Goal: Task Accomplishment & Management: Manage account settings

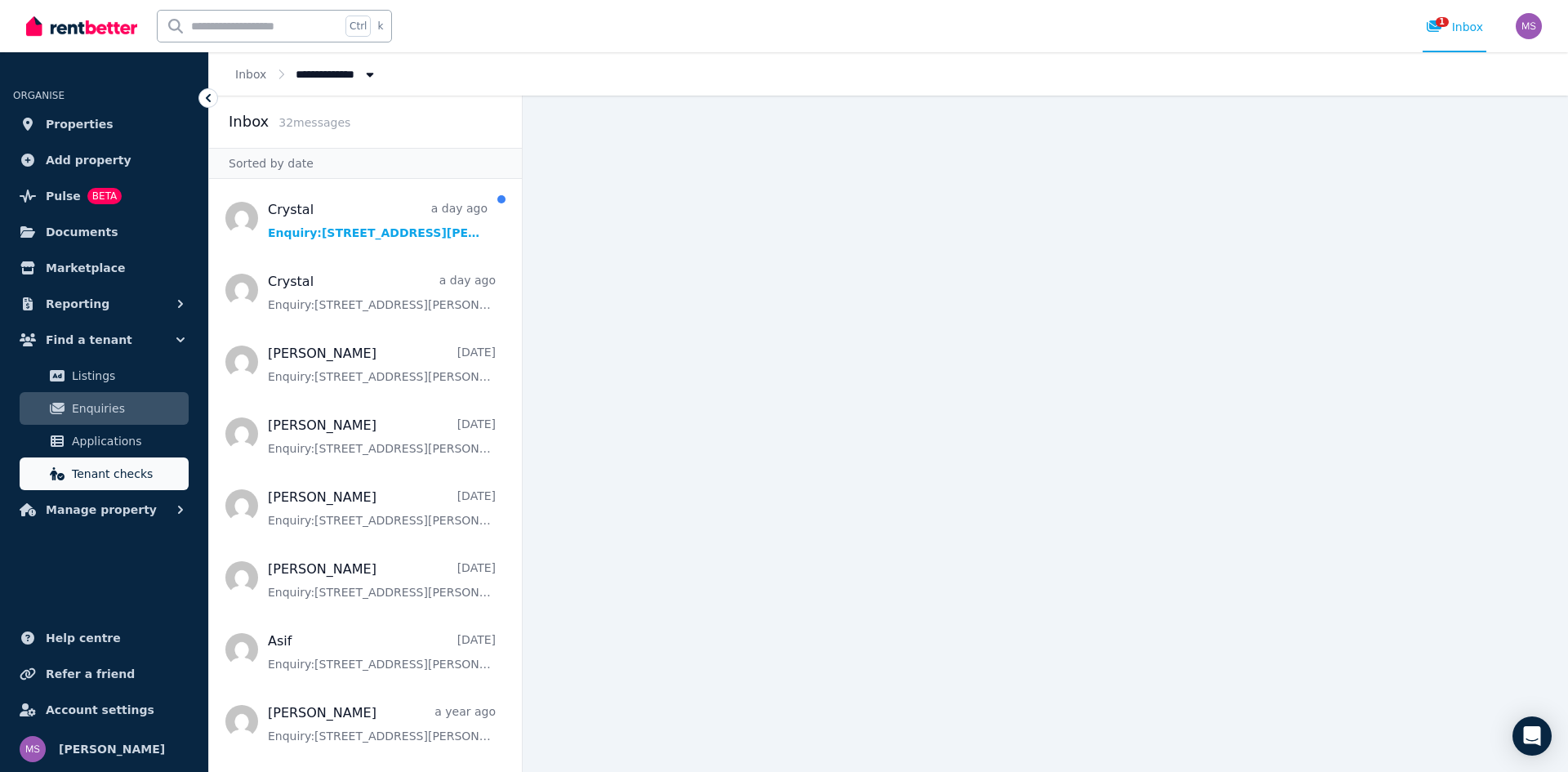
click at [125, 479] on span "Tenant checks" at bounding box center [126, 474] width 110 height 20
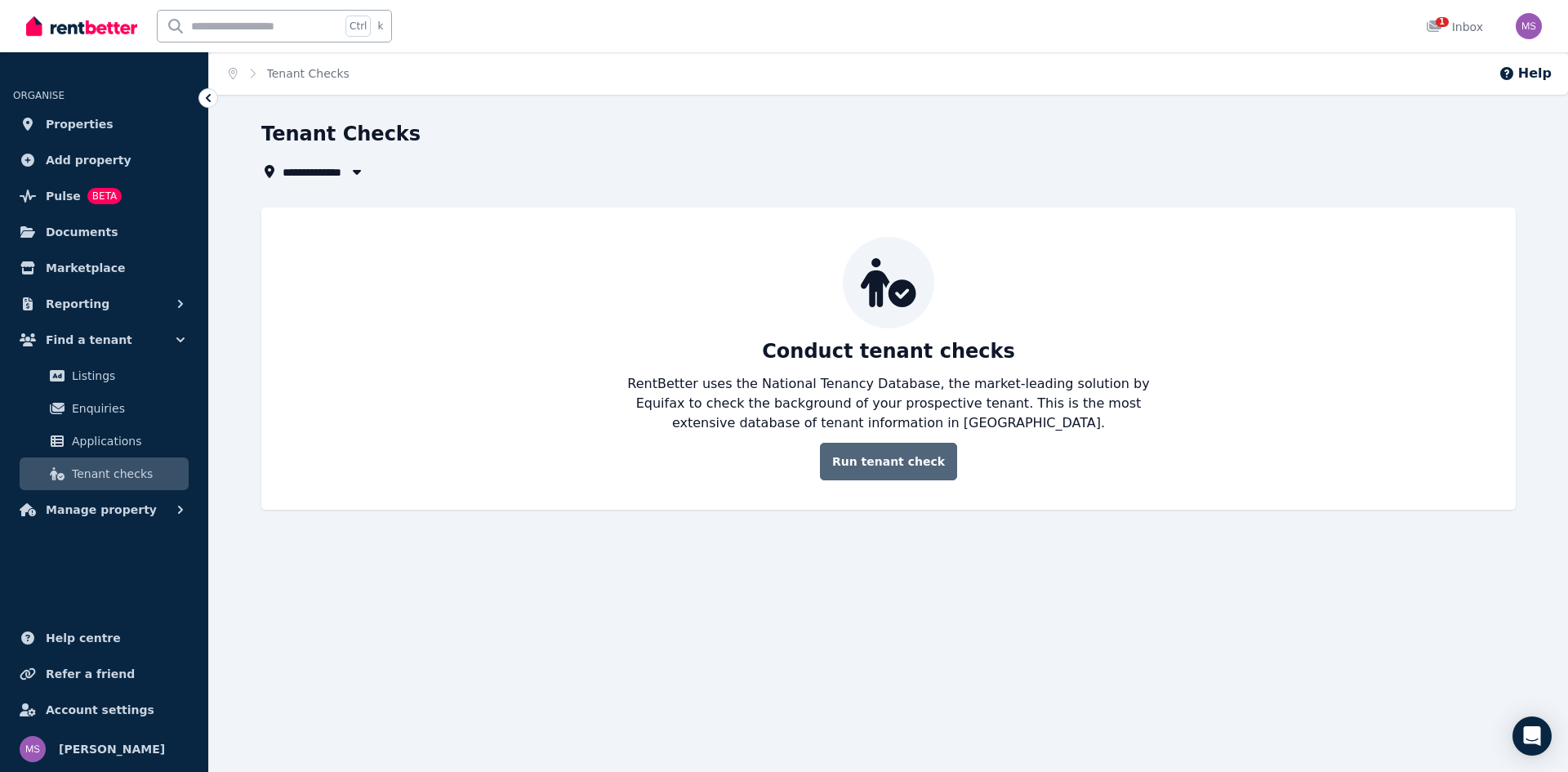
click at [882, 460] on link "Run tenant check" at bounding box center [888, 461] width 137 height 38
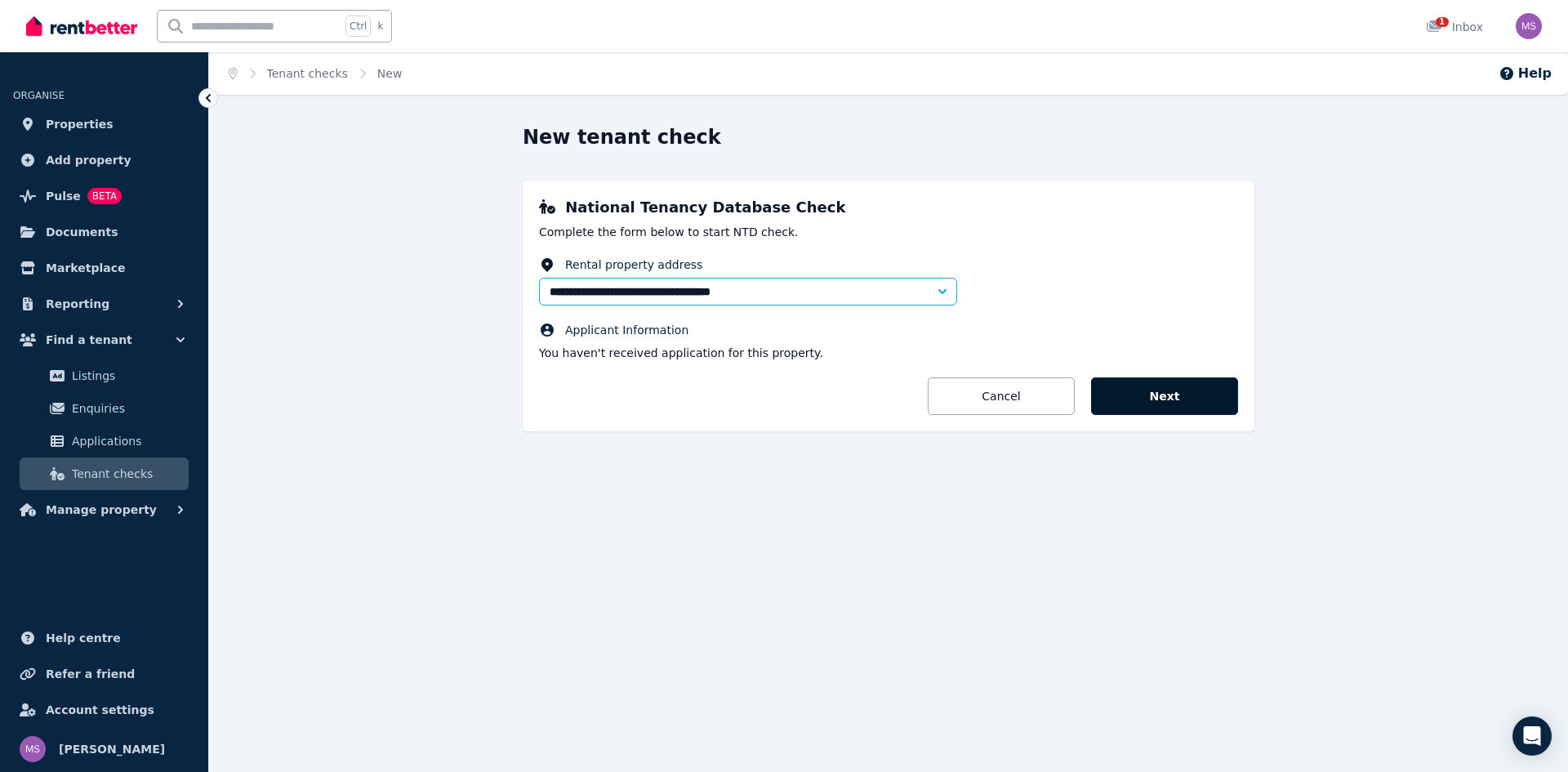
click at [1178, 410] on button "Next" at bounding box center [1165, 396] width 147 height 38
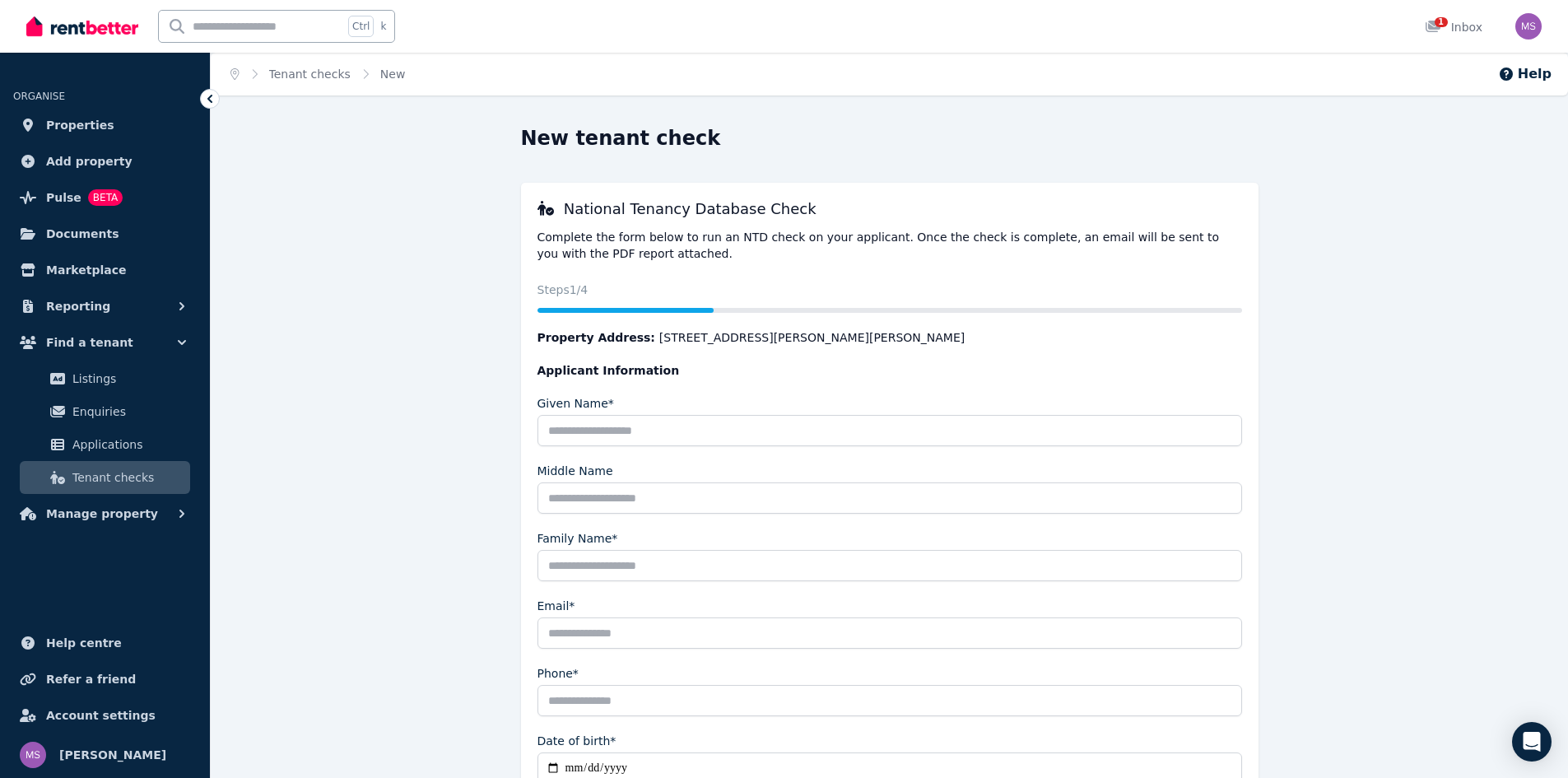
scroll to position [153, 0]
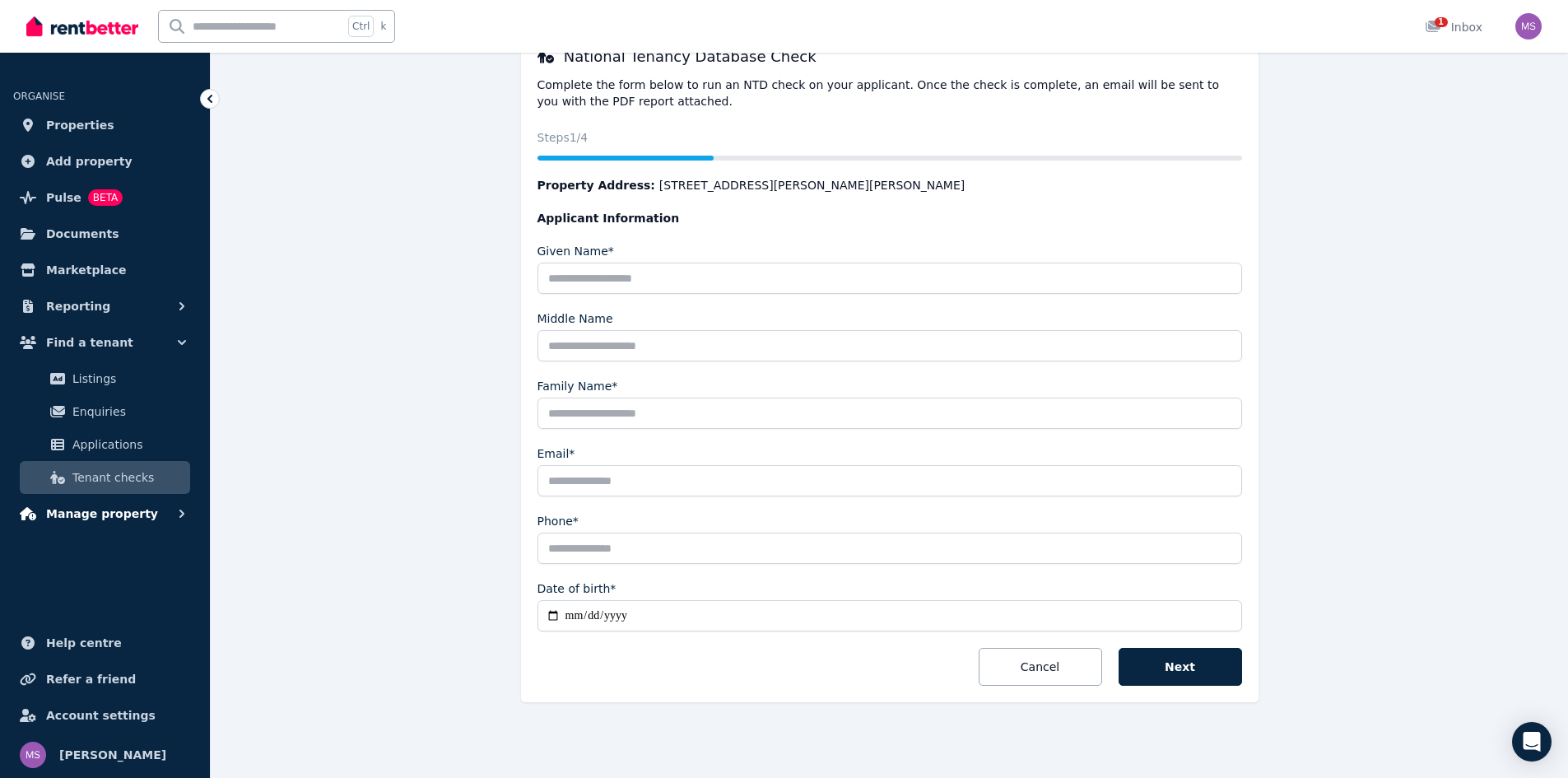
click at [185, 512] on icon "button" at bounding box center [181, 513] width 16 height 16
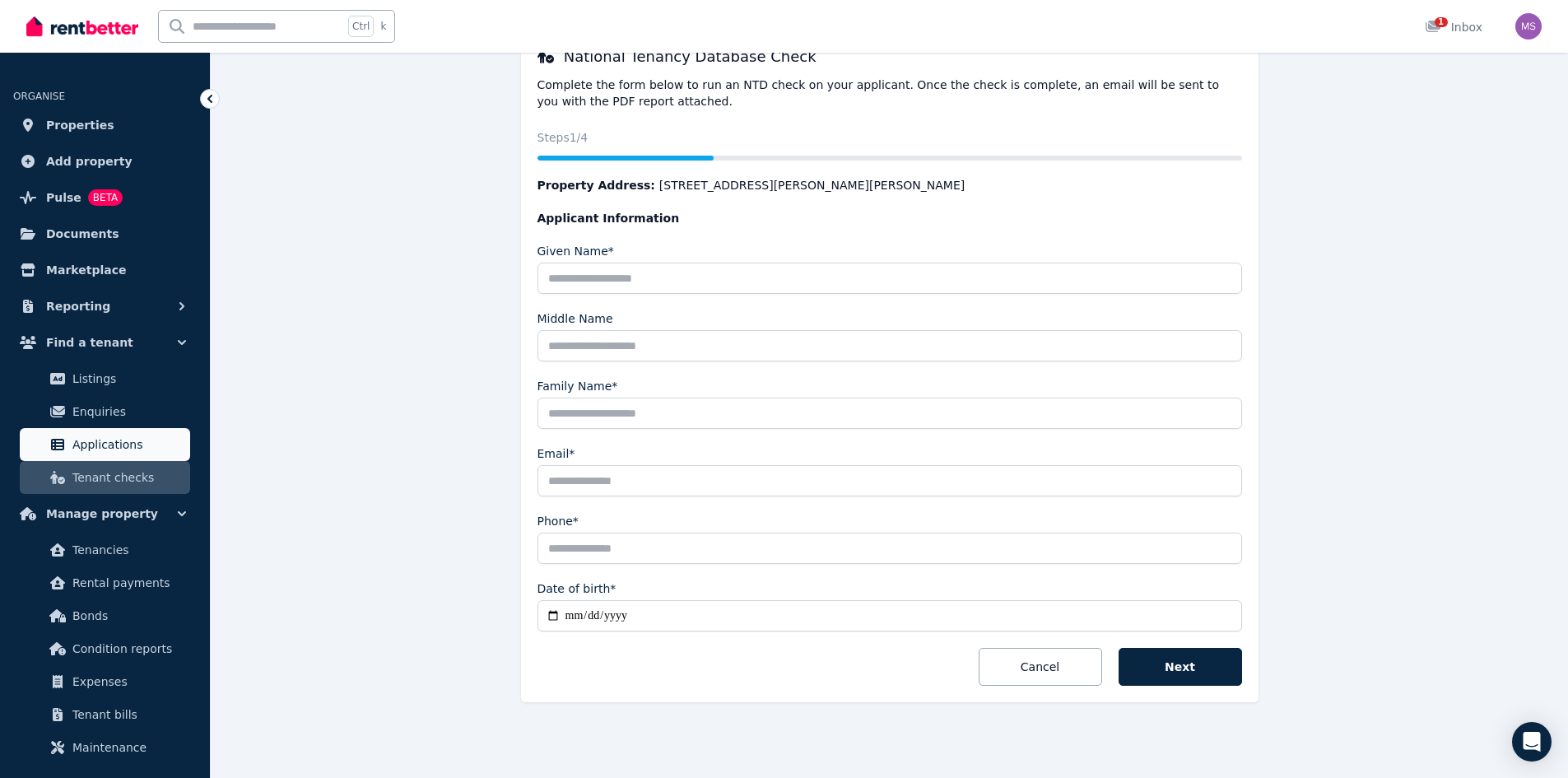
click at [128, 453] on span "Applications" at bounding box center [127, 444] width 111 height 20
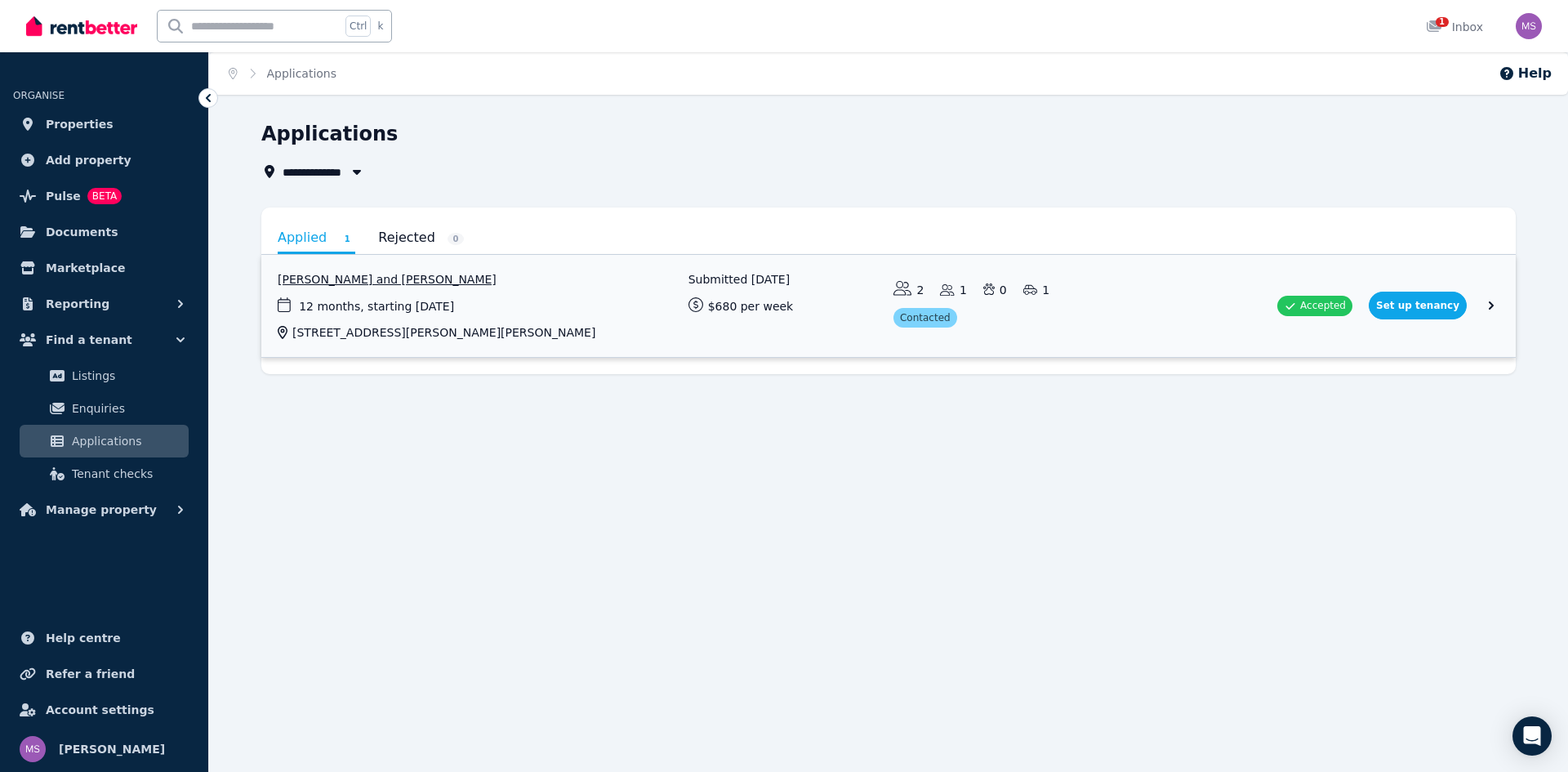
click at [668, 326] on link "View application: Asif Ahmed and Maliha Rahman Moly" at bounding box center [888, 306] width 1255 height 102
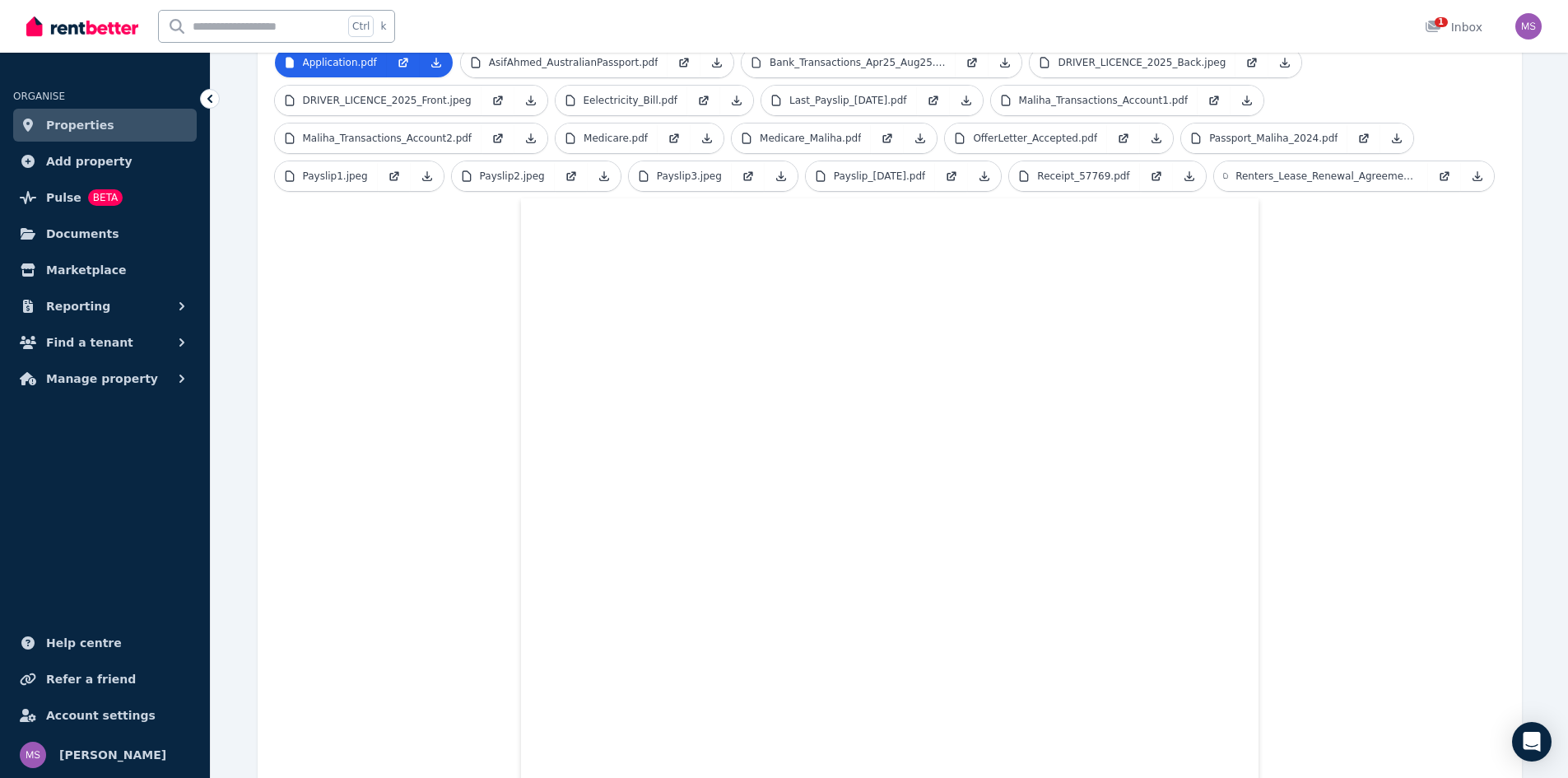
scroll to position [146, 0]
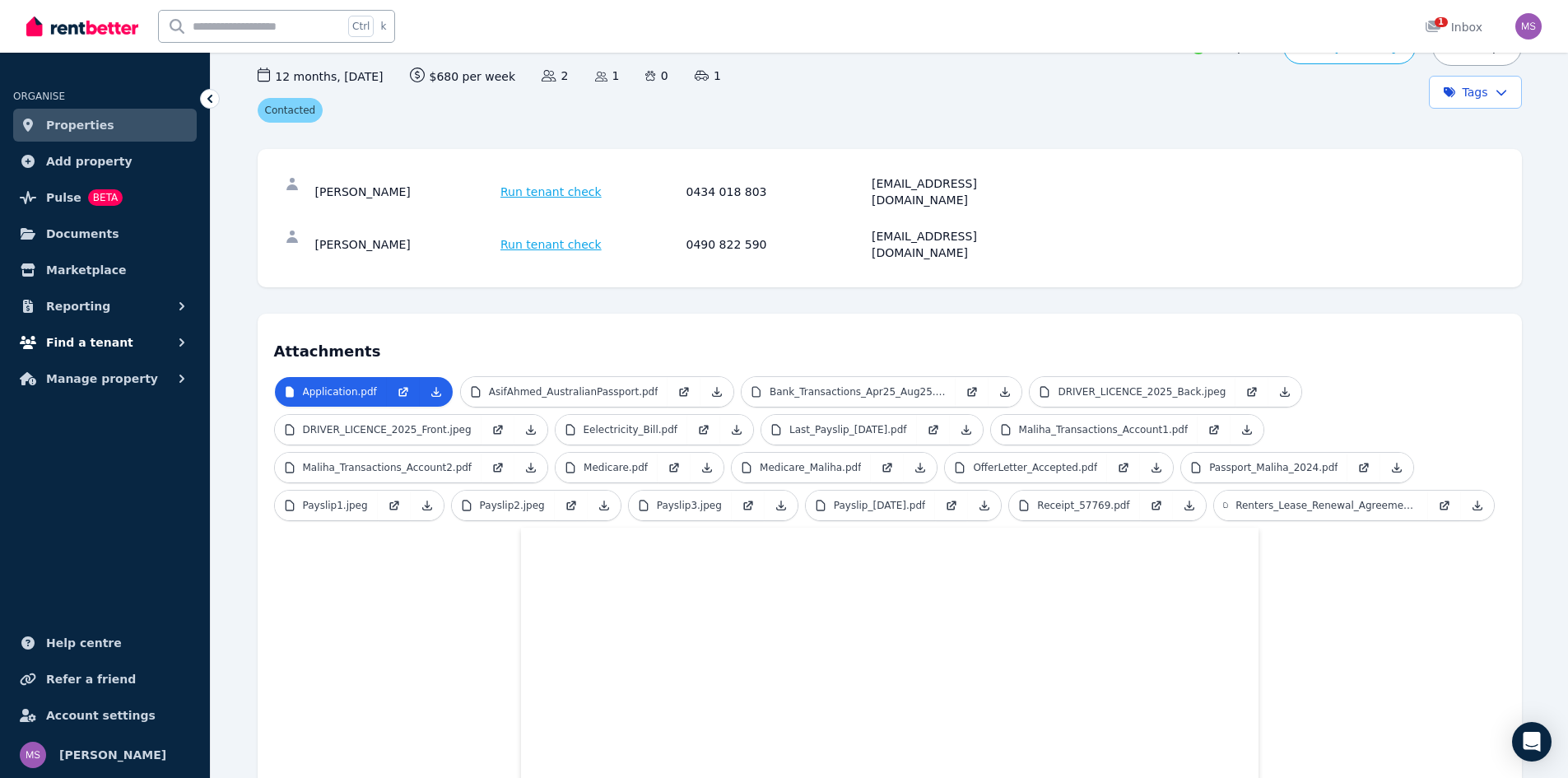
click at [186, 346] on icon "button" at bounding box center [181, 342] width 16 height 16
click at [177, 510] on icon "button" at bounding box center [181, 513] width 16 height 16
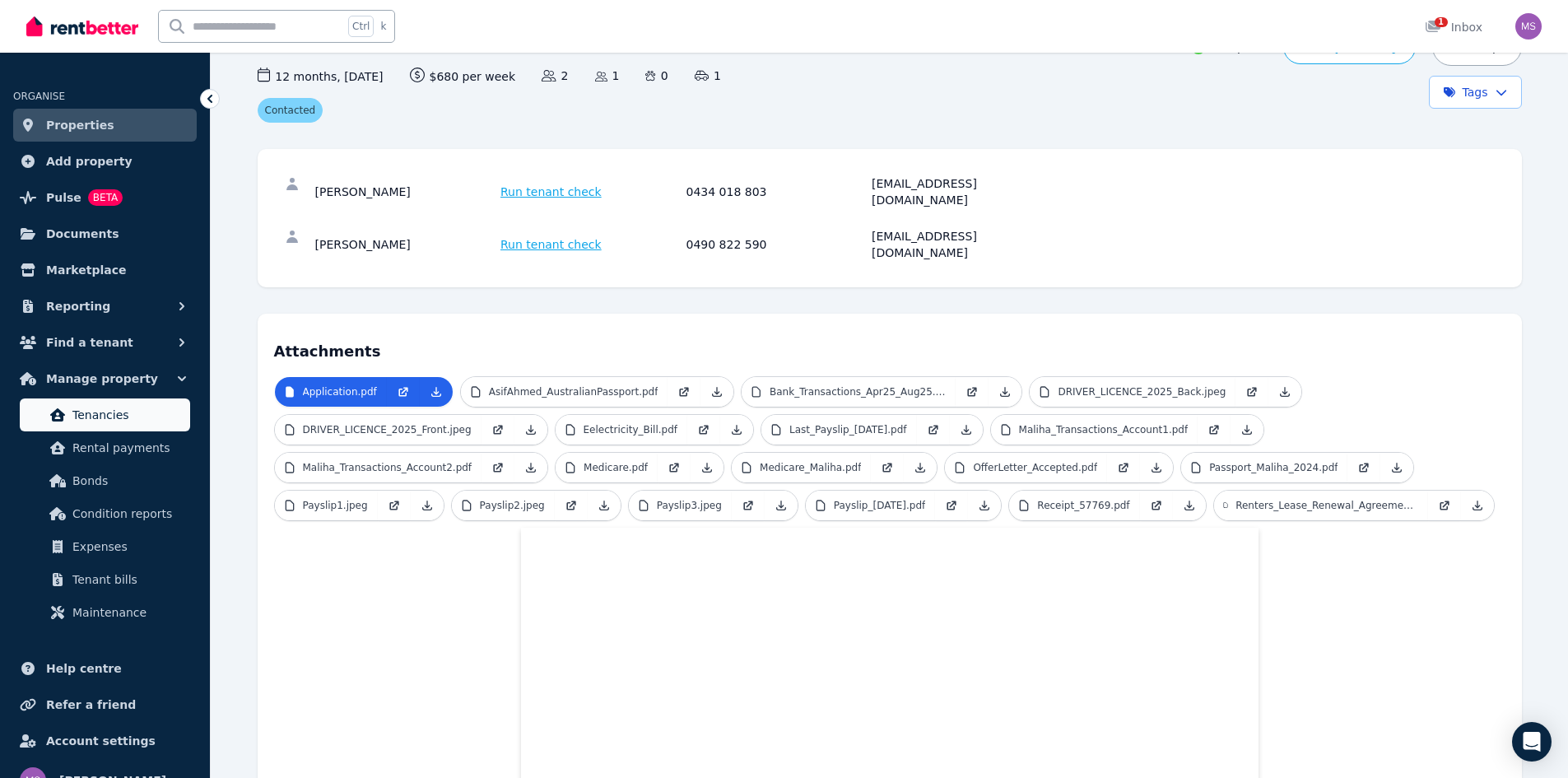
click at [101, 405] on span "Tenancies" at bounding box center [127, 415] width 111 height 20
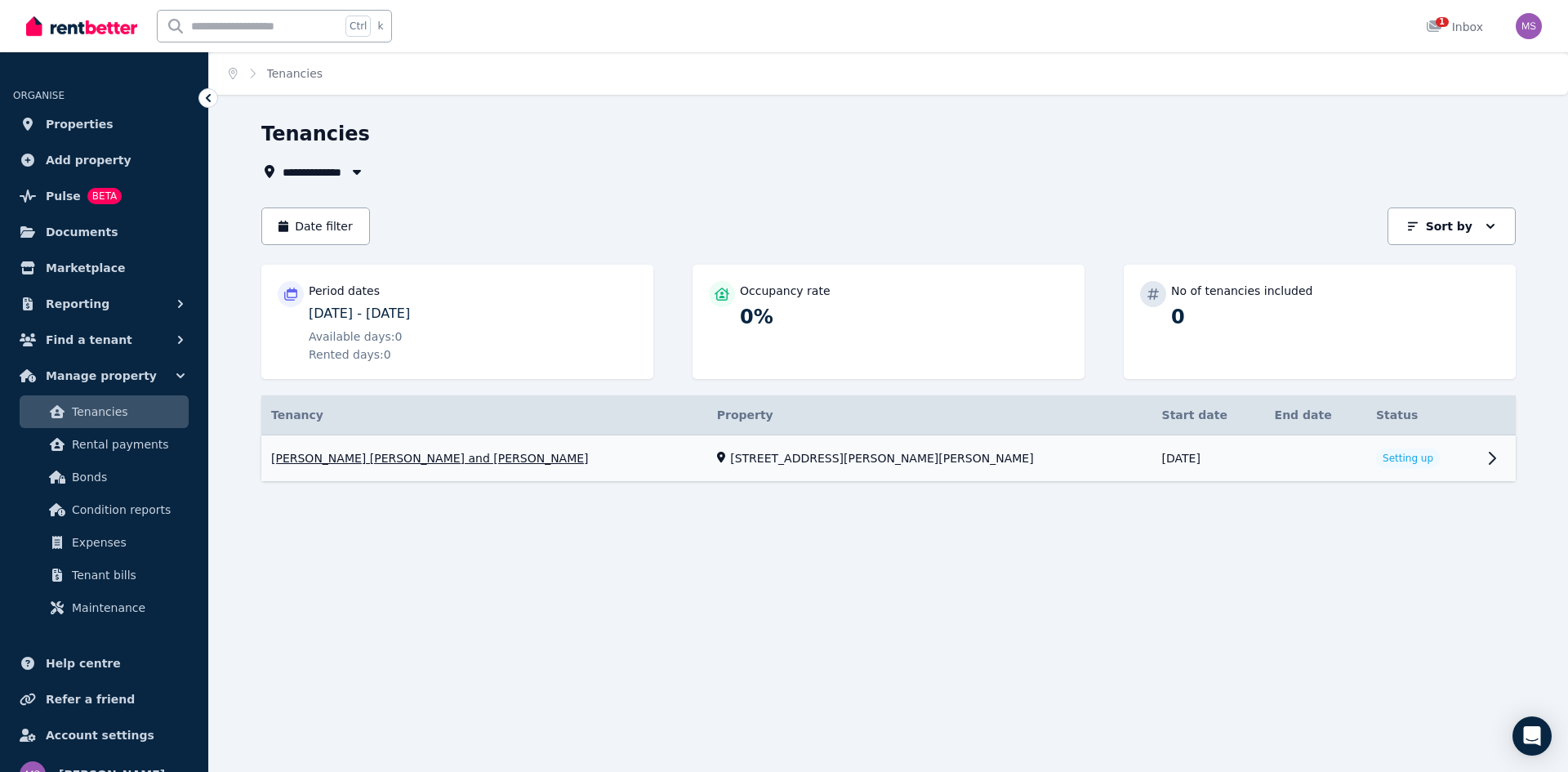
click at [469, 465] on link "View property details" at bounding box center [888, 458] width 1255 height 46
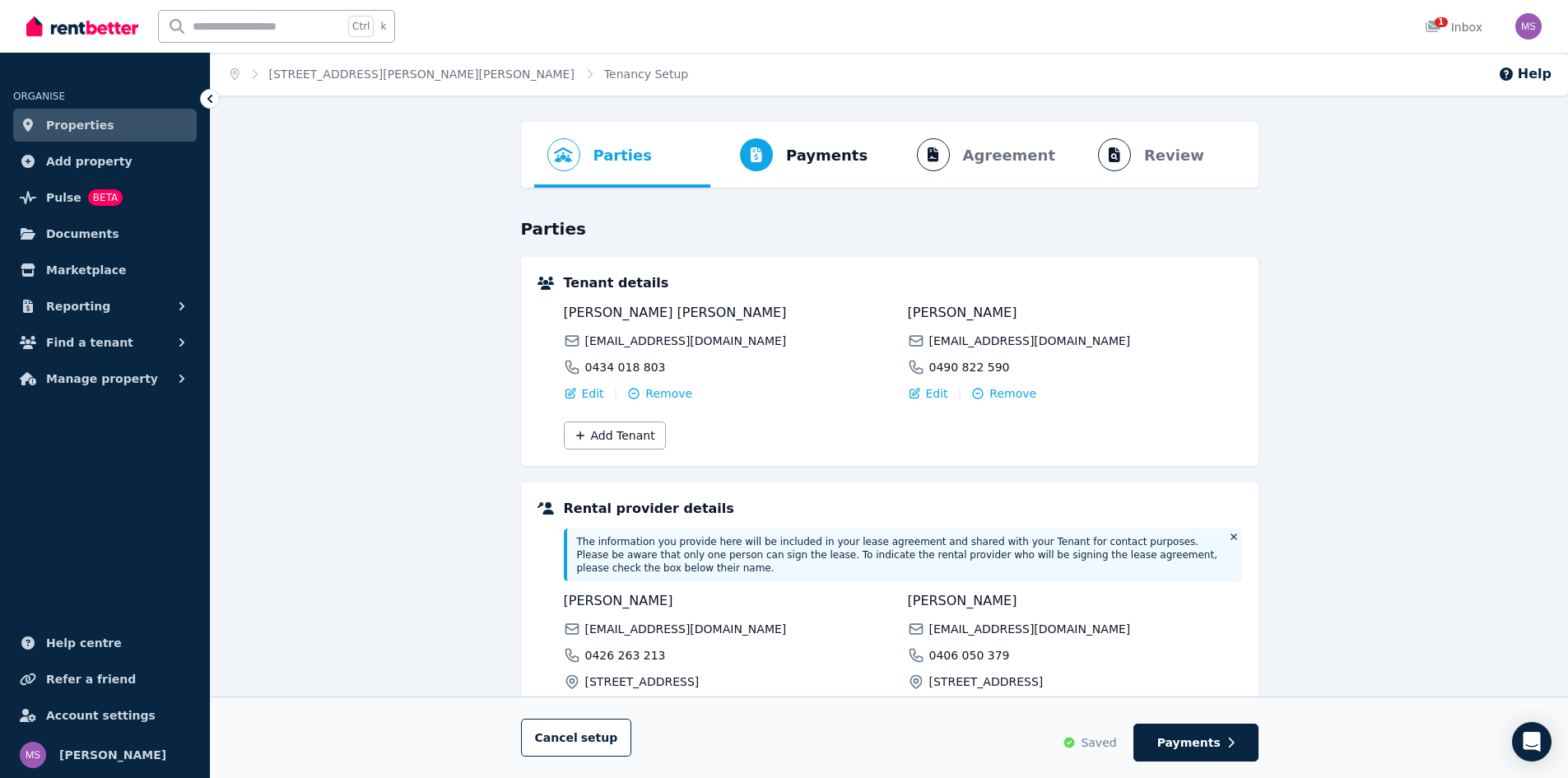
click at [991, 155] on ol "Parties Rental provider and tenant details Payments Bond and rental payments Ag…" at bounding box center [890, 154] width 711 height 65
click at [1024, 157] on ol "Parties Rental provider and tenant details Payments Bond and rental payments Ag…" at bounding box center [890, 154] width 711 height 65
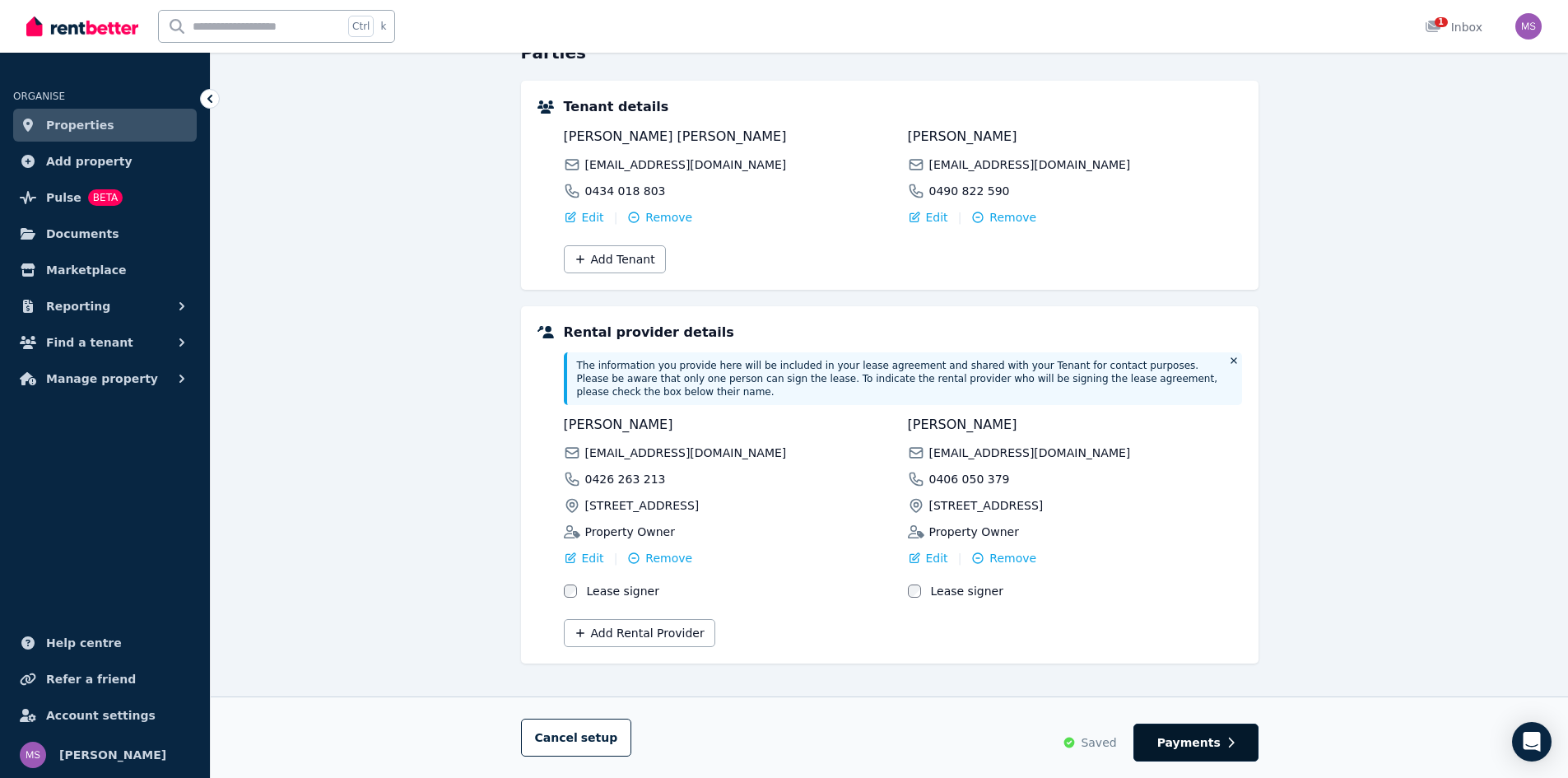
click at [1215, 741] on span "Payments" at bounding box center [1189, 742] width 64 height 16
select select "**********"
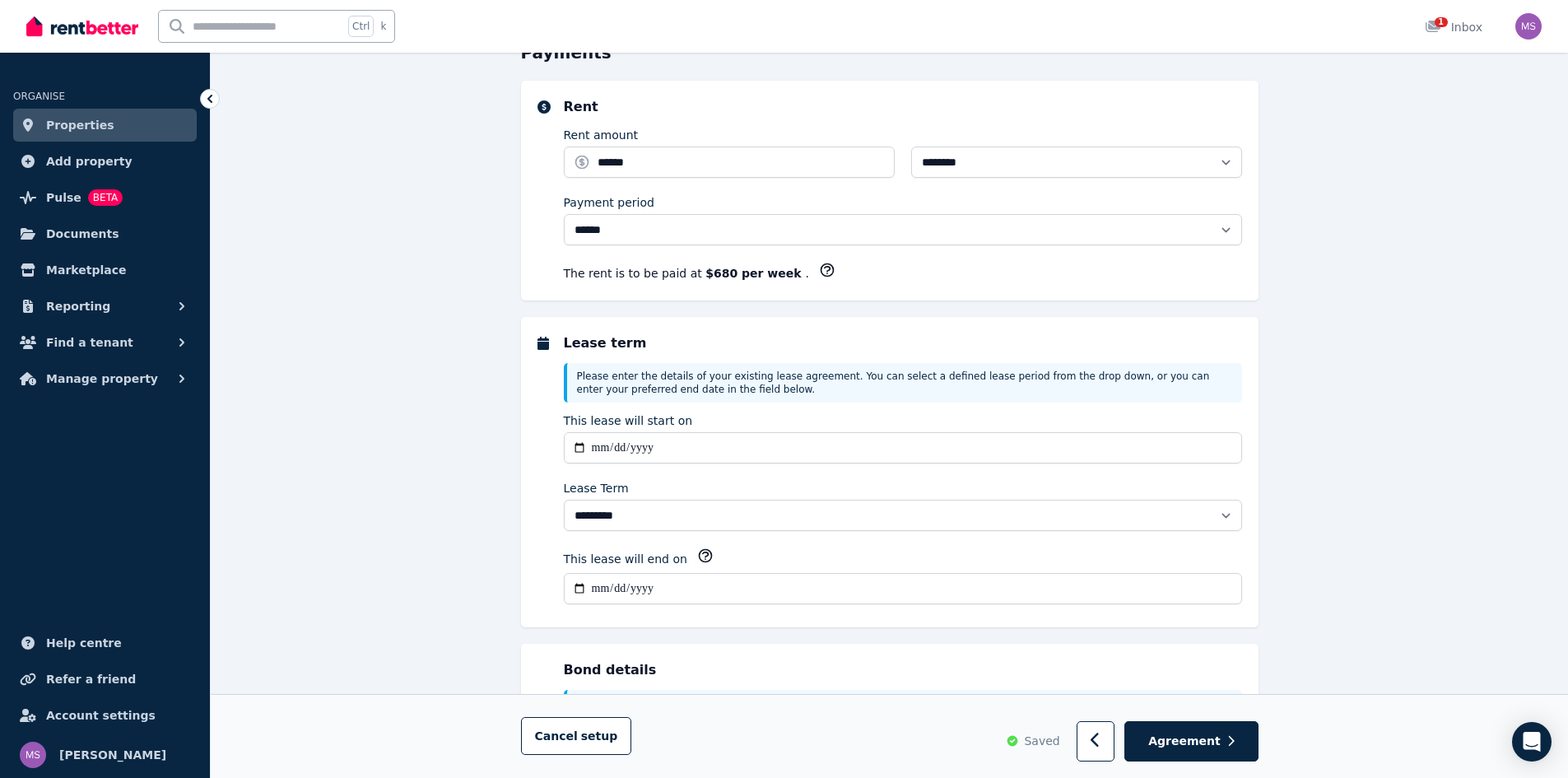
scroll to position [0, 0]
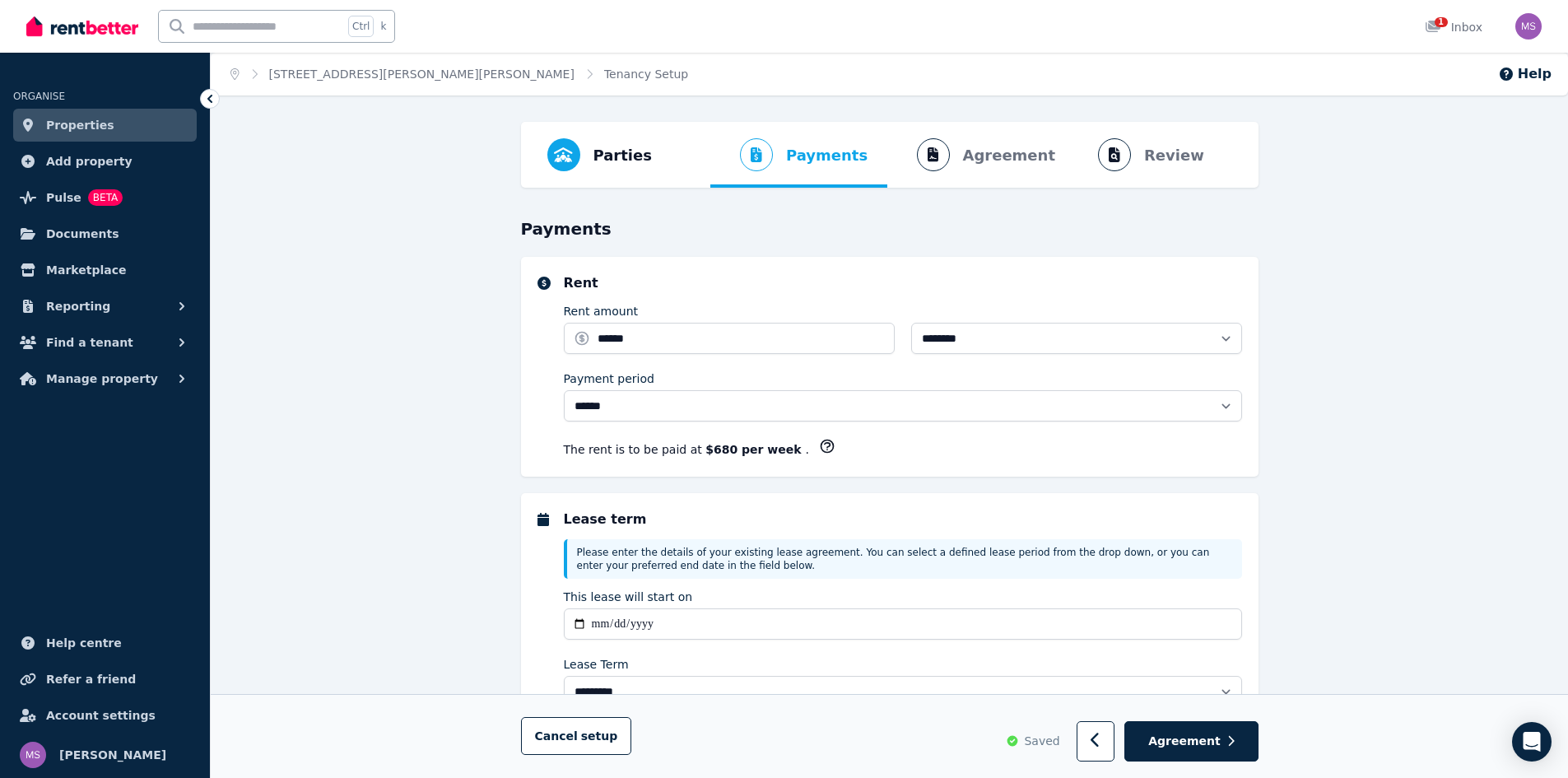
select select "**********"
click at [1215, 741] on span "Agreement" at bounding box center [1185, 741] width 72 height 16
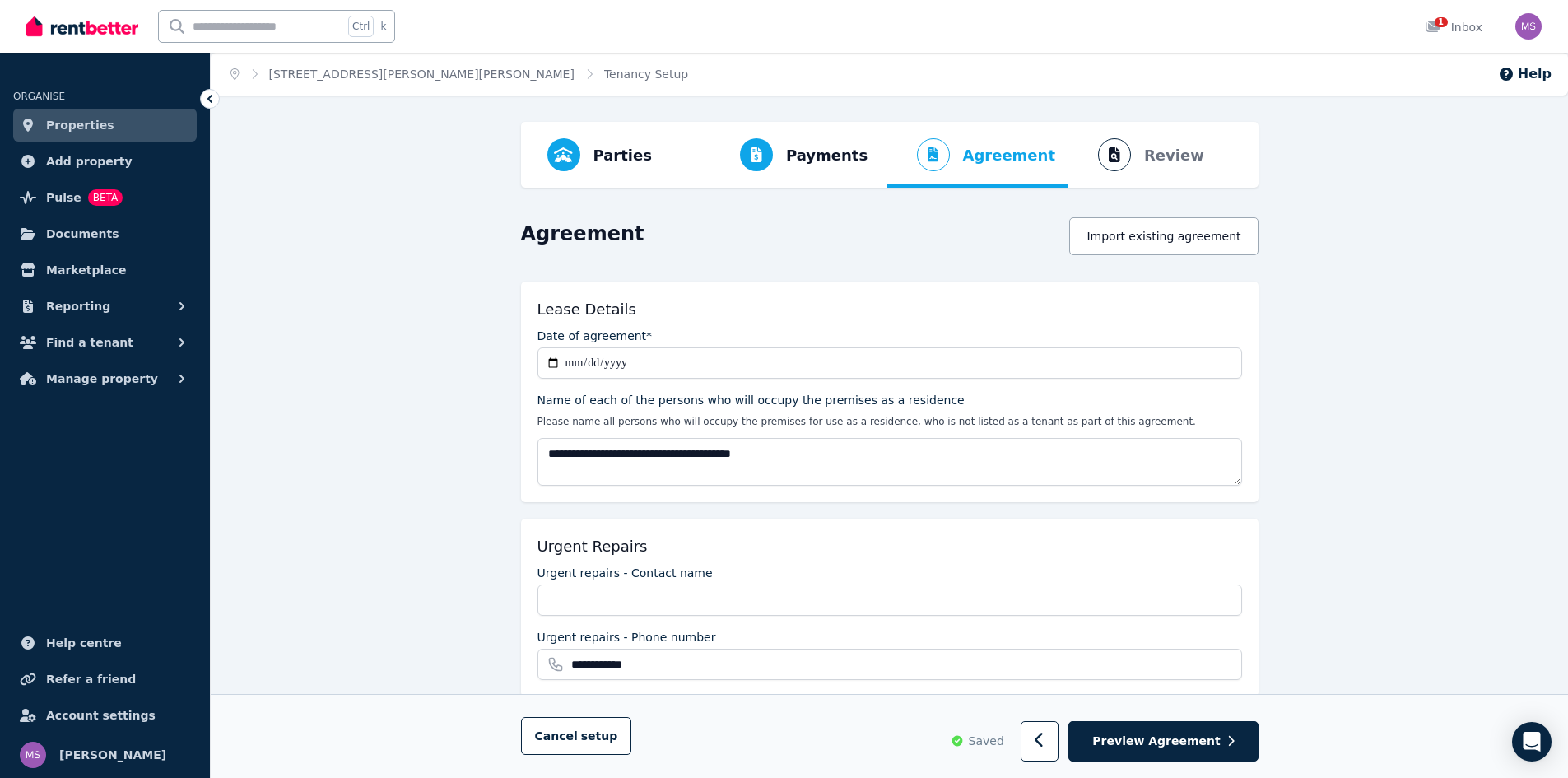
click at [1215, 741] on span "Preview Agreement" at bounding box center [1156, 741] width 128 height 16
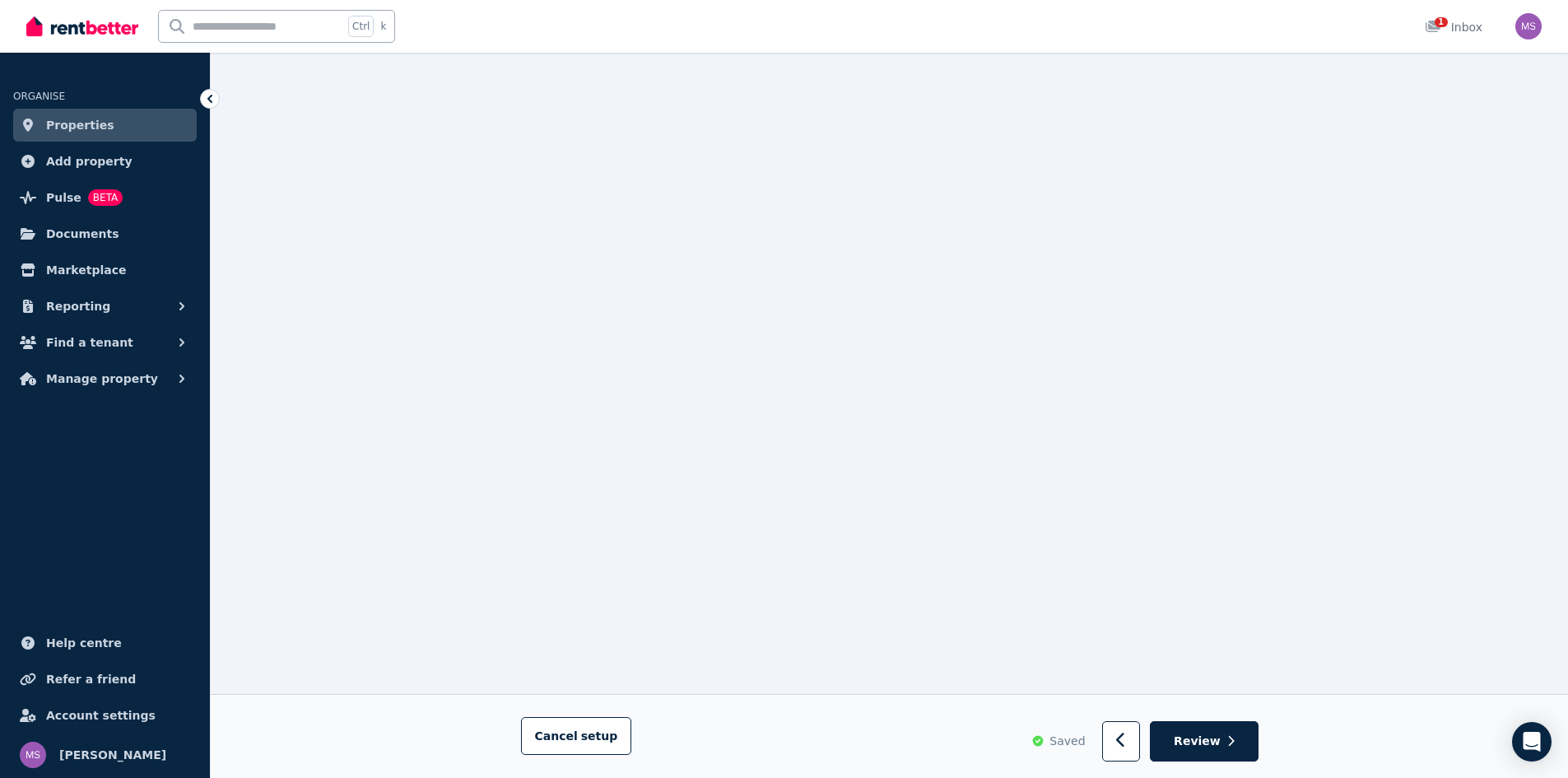
scroll to position [922, 0]
